Goal: Navigation & Orientation: Find specific page/section

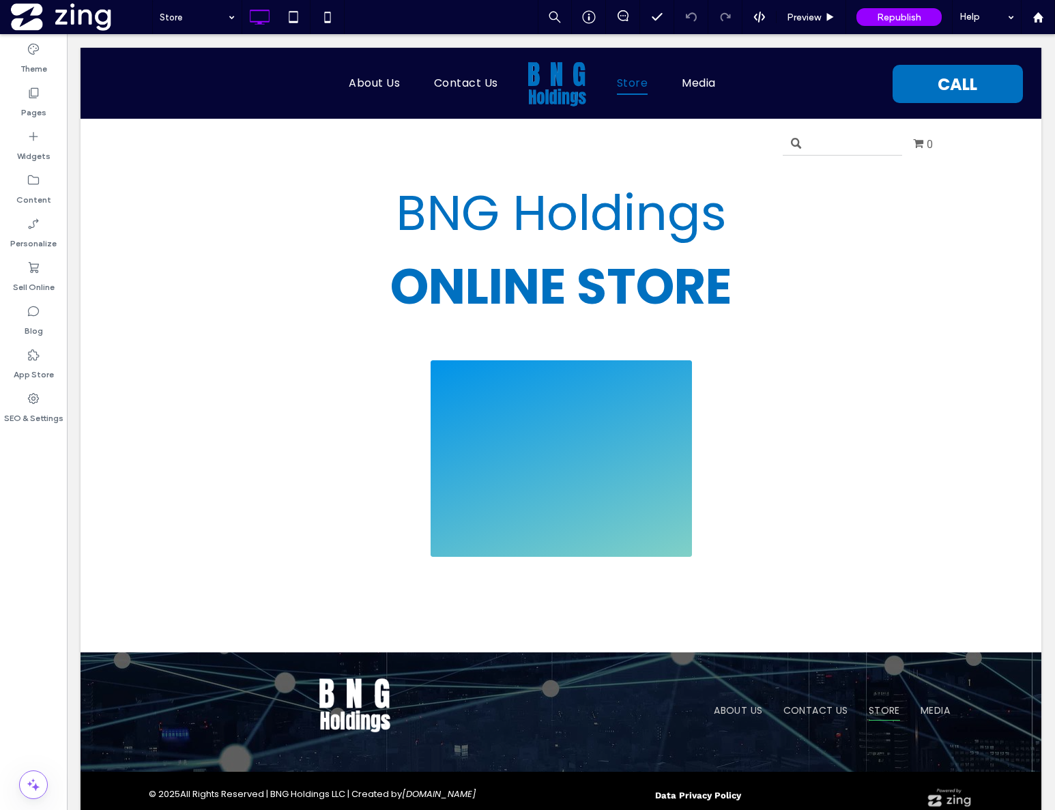
scroll to position [3, 0]
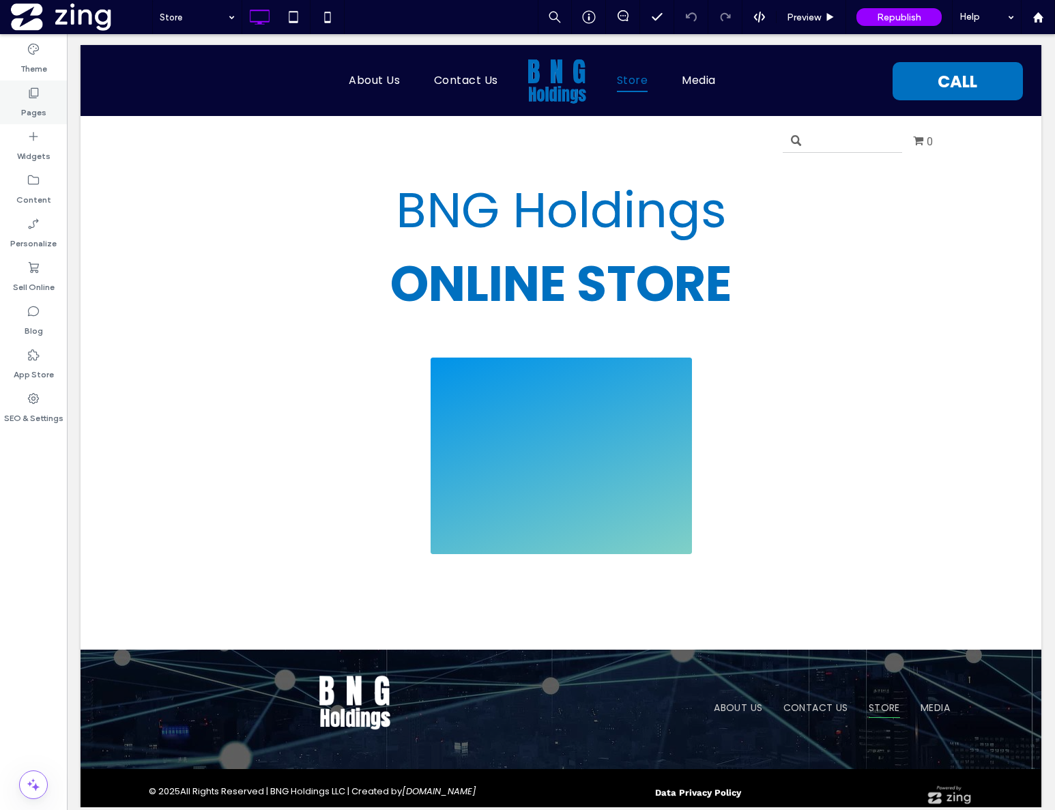
click at [42, 98] on div "Pages" at bounding box center [33, 102] width 67 height 44
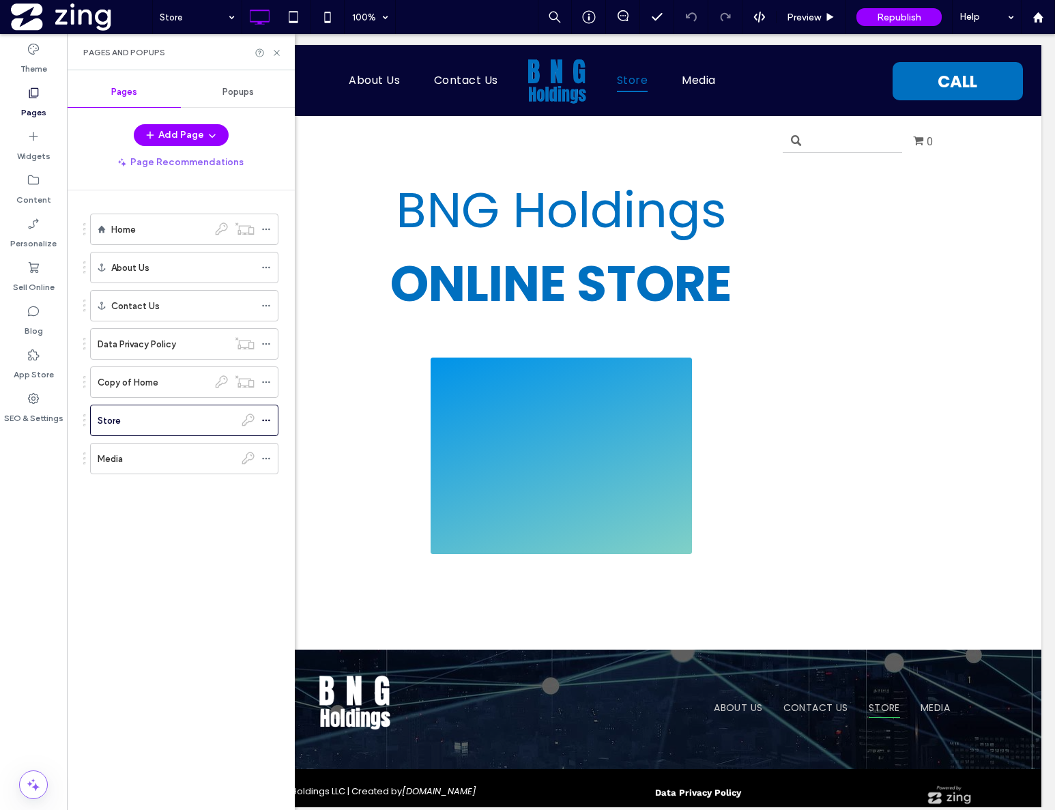
click at [159, 218] on div "Home" at bounding box center [159, 229] width 97 height 30
click at [126, 227] on div at bounding box center [527, 405] width 1055 height 810
click at [278, 50] on div at bounding box center [527, 405] width 1055 height 810
drag, startPoint x: 276, startPoint y: 52, endPoint x: 274, endPoint y: 74, distance: 22.6
click at [276, 52] on div at bounding box center [527, 405] width 1055 height 810
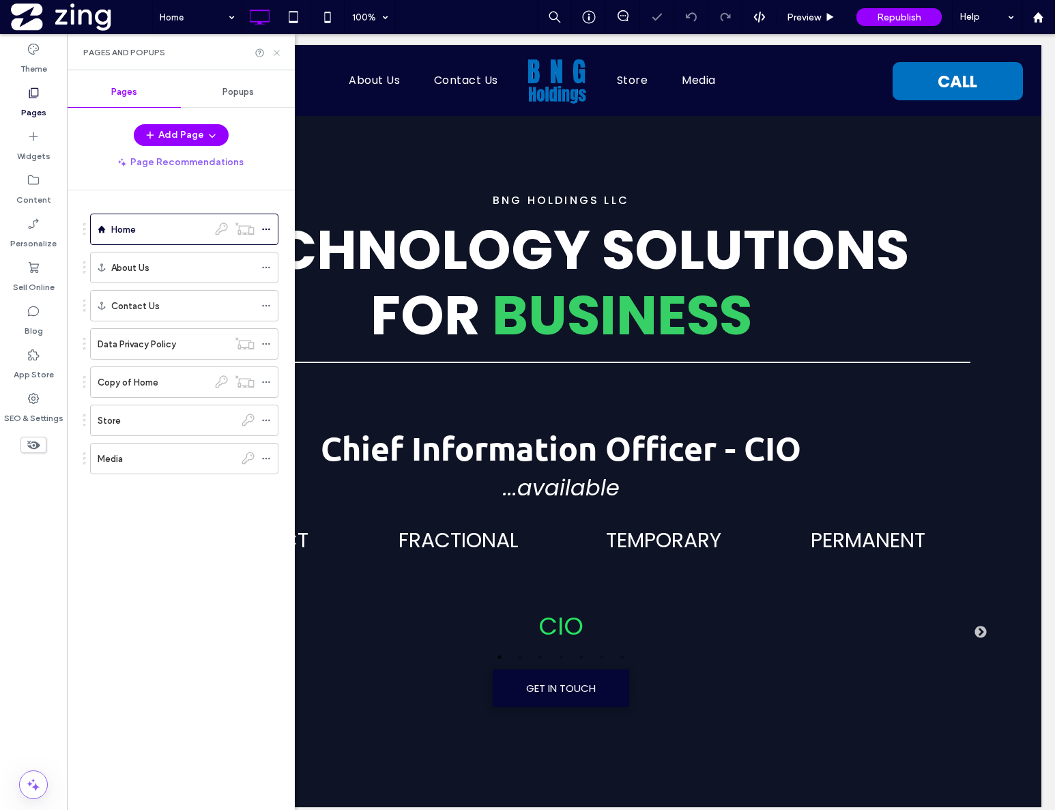
drag, startPoint x: 277, startPoint y: 51, endPoint x: 211, endPoint y: 20, distance: 73.2
click at [277, 51] on use at bounding box center [276, 52] width 5 height 5
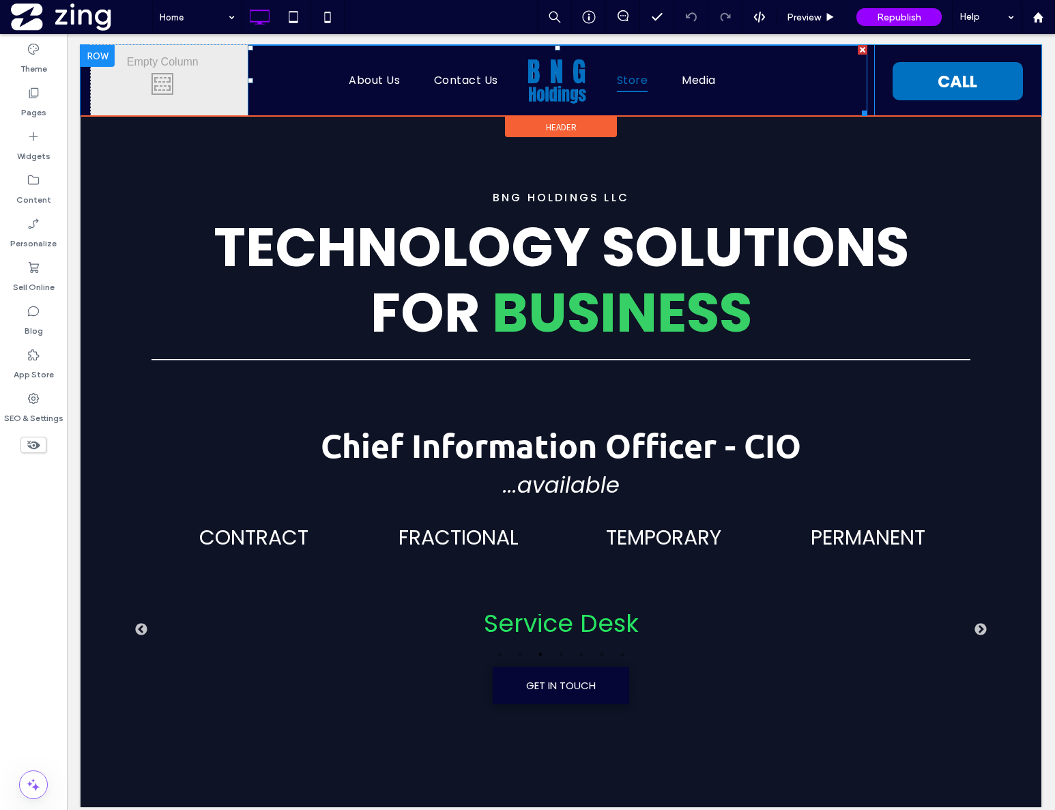
scroll to position [5, 0]
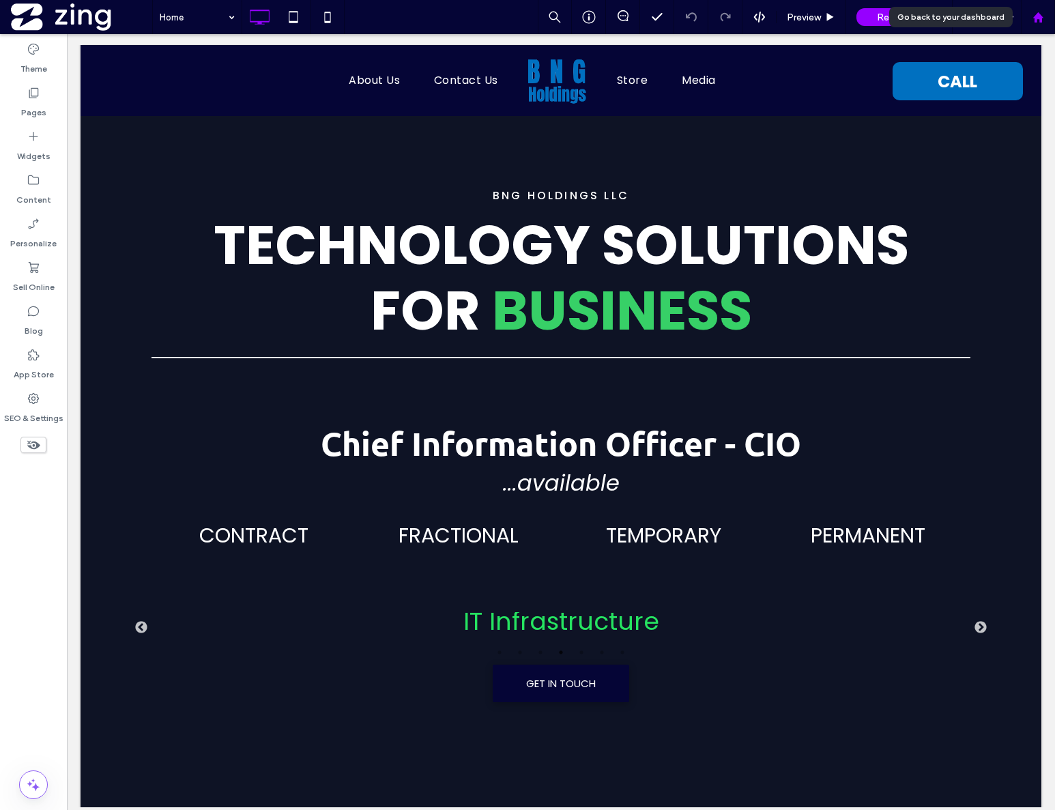
drag, startPoint x: 1033, startPoint y: 20, endPoint x: 1020, endPoint y: 27, distance: 15.0
click at [1033, 19] on icon at bounding box center [1038, 18] width 12 height 12
